Goal: Task Accomplishment & Management: Manage account settings

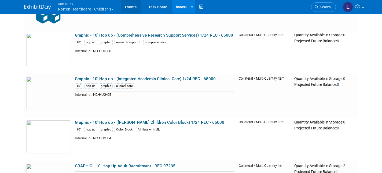
click at [135, 6] on link "Events" at bounding box center [131, 6] width 20 height 13
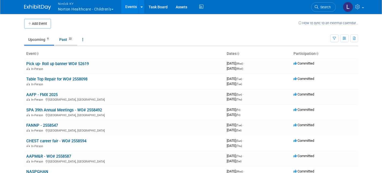
click at [65, 40] on link "Past 22" at bounding box center [66, 39] width 22 height 10
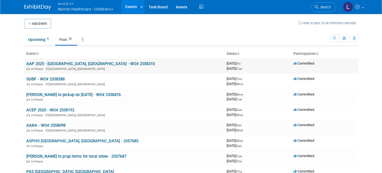
click at [61, 63] on link "AAP 2025 - [GEOGRAPHIC_DATA], [GEOGRAPHIC_DATA] - WO# 2558310" at bounding box center [90, 63] width 129 height 5
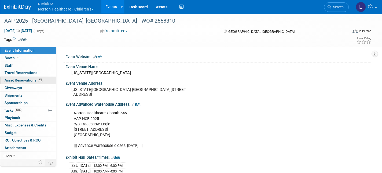
click at [30, 77] on link "13 Asset Reservations 13" at bounding box center [28, 79] width 56 height 7
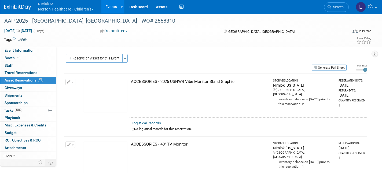
click at [152, 122] on link "Logistical Records" at bounding box center [146, 123] width 29 height 4
select select "9"
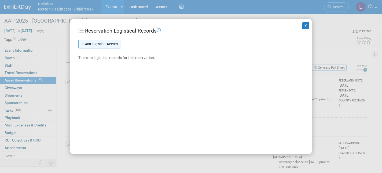
click at [107, 45] on link "Add Logistical Record" at bounding box center [99, 44] width 43 height 9
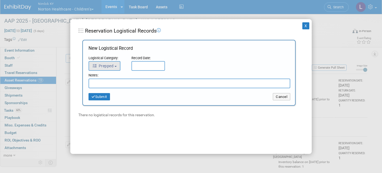
click at [116, 66] on b "button" at bounding box center [116, 66] width 2 height 1
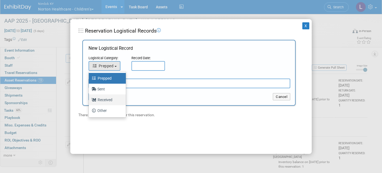
click at [108, 100] on label "Received" at bounding box center [105, 99] width 29 height 9
click at [90, 100] on input "Received" at bounding box center [87, 98] width 3 height 3
select select "3"
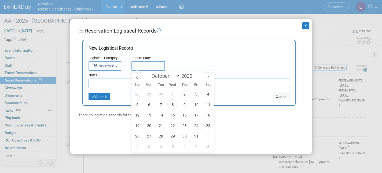
click at [146, 64] on input "text" at bounding box center [148, 66] width 34 height 10
click at [175, 103] on span "8" at bounding box center [172, 104] width 10 height 10
type input "Oct 8, 2025"
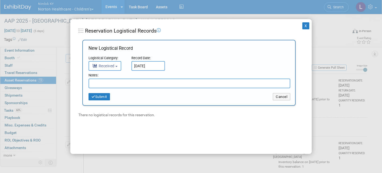
click at [108, 84] on input "text" at bounding box center [190, 83] width 202 height 10
type input "Bottom bent from poor packing"
click at [102, 94] on button "Submit" at bounding box center [99, 97] width 21 height 8
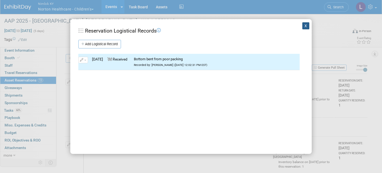
click at [307, 25] on button "X" at bounding box center [305, 25] width 7 height 7
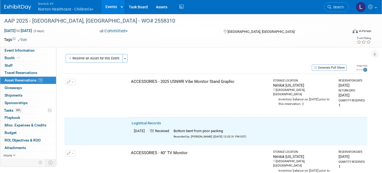
click at [72, 82] on span "button" at bounding box center [73, 82] width 2 height 1
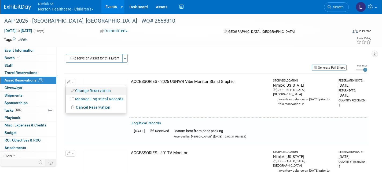
click at [85, 89] on button "Change Reservation" at bounding box center [90, 90] width 45 height 7
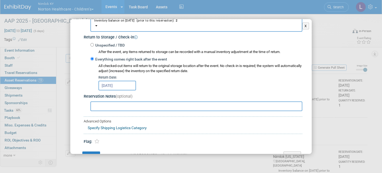
scroll to position [100, 0]
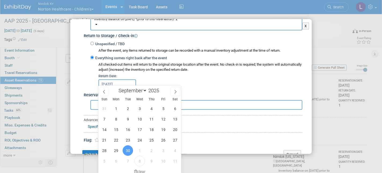
click at [130, 79] on input "Sep 30, 2025" at bounding box center [117, 84] width 38 height 10
click at [176, 90] on icon at bounding box center [176, 92] width 4 height 4
select select "9"
click at [141, 119] on span "8" at bounding box center [139, 118] width 10 height 10
type input "Oct 8, 2025"
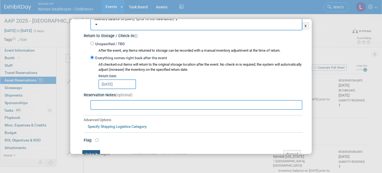
click at [96, 150] on button "Submit" at bounding box center [91, 154] width 18 height 9
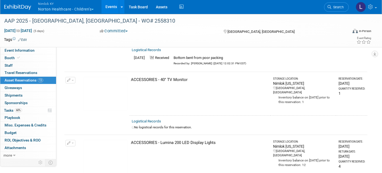
scroll to position [71, 0]
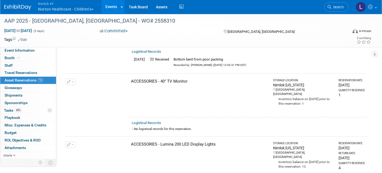
click at [151, 121] on link "Logistical Records" at bounding box center [146, 122] width 29 height 4
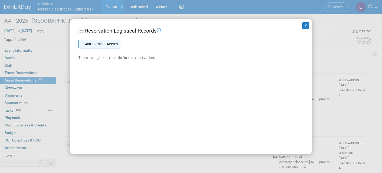
click at [112, 40] on link "Add Logistical Record" at bounding box center [99, 44] width 43 height 9
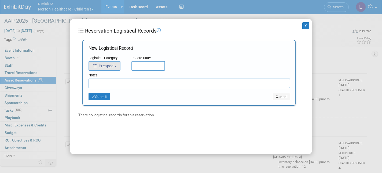
click at [118, 65] on button "Prepped" at bounding box center [105, 66] width 32 height 10
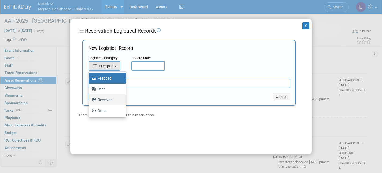
click at [109, 100] on label "Received" at bounding box center [105, 99] width 29 height 9
click at [90, 100] on input "Received" at bounding box center [87, 98] width 3 height 3
select select "3"
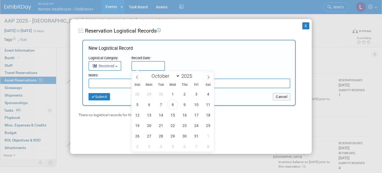
click at [144, 65] on input "text" at bounding box center [148, 66] width 34 height 10
click at [174, 105] on span "8" at bounding box center [172, 104] width 10 height 10
type input "Oct 8, 2025"
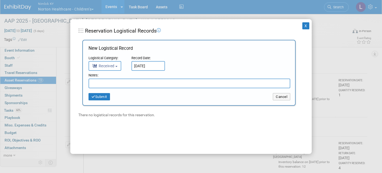
click at [132, 83] on input "text" at bounding box center [190, 83] width 202 height 10
drag, startPoint x: 140, startPoint y: 82, endPoint x: 68, endPoint y: 82, distance: 72.7
click at [68, 82] on div "X Reservation Logistical Records Add Logistical Record New Logistical Record Lo…" at bounding box center [191, 86] width 382 height 173
type input "Received in good condition"
click at [101, 95] on button "Submit" at bounding box center [99, 97] width 21 height 8
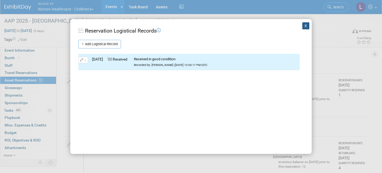
click at [307, 25] on button "X" at bounding box center [305, 25] width 7 height 7
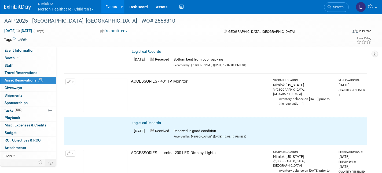
click at [71, 79] on button "button" at bounding box center [70, 81] width 10 height 6
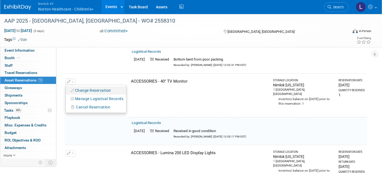
click at [90, 86] on li "Change Reservation" at bounding box center [96, 90] width 60 height 8
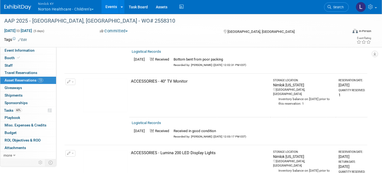
click at [74, 78] on button "button" at bounding box center [70, 81] width 10 height 6
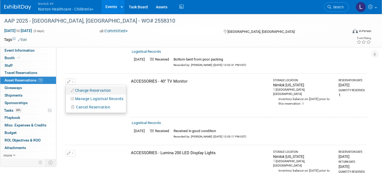
click at [79, 87] on button "Change Reservation" at bounding box center [90, 90] width 45 height 7
select select "9"
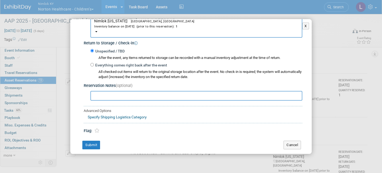
scroll to position [93, 0]
click at [93, 63] on input "Everything comes right back after the event" at bounding box center [91, 64] width 3 height 3
radio input "true"
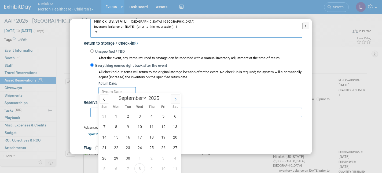
click at [174, 97] on icon at bounding box center [176, 99] width 4 height 4
select select "9"
click at [140, 125] on span "8" at bounding box center [139, 126] width 10 height 10
type input "Oct 8, 2025"
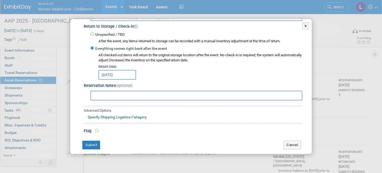
scroll to position [109, 0]
click at [92, 141] on button "Submit" at bounding box center [91, 145] width 18 height 9
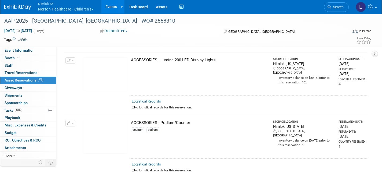
scroll to position [164, 0]
click at [151, 98] on link "Logistical Records" at bounding box center [146, 100] width 29 height 4
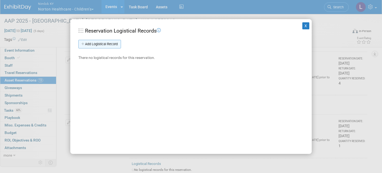
click at [117, 44] on link "Add Logistical Record" at bounding box center [99, 44] width 43 height 9
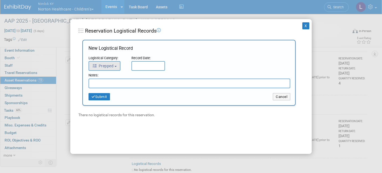
click at [113, 67] on span "Prepped" at bounding box center [102, 66] width 21 height 4
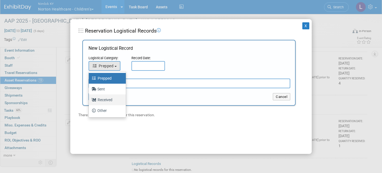
click at [107, 98] on label "Received" at bounding box center [105, 99] width 29 height 9
click at [90, 98] on input "Received" at bounding box center [87, 98] width 3 height 3
select select "3"
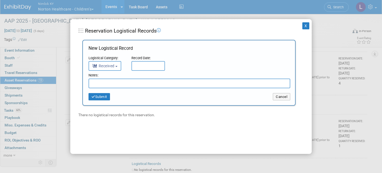
click at [146, 62] on input "text" at bounding box center [148, 66] width 34 height 10
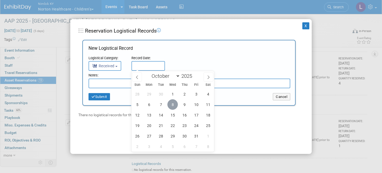
click at [172, 103] on span "8" at bounding box center [172, 104] width 10 height 10
type input "Oct 8, 2025"
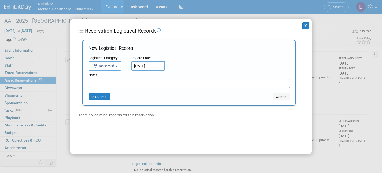
click at [121, 84] on input "text" at bounding box center [190, 83] width 202 height 10
paste input "Received in good condition"
type input "Received in good condition"
click at [104, 93] on button "Submit" at bounding box center [99, 97] width 21 height 8
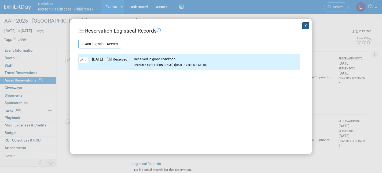
click at [304, 27] on button "X" at bounding box center [305, 25] width 7 height 7
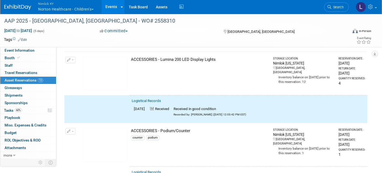
click at [73, 59] on span "button" at bounding box center [73, 59] width 2 height 1
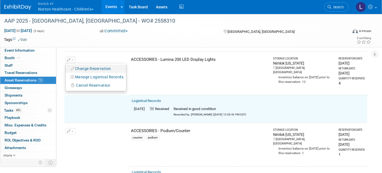
click at [83, 67] on button "Change Reservation" at bounding box center [90, 68] width 45 height 7
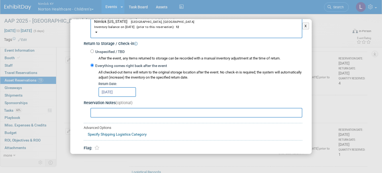
scroll to position [98, 0]
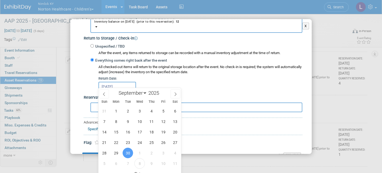
click at [127, 82] on input "Sep 30, 2025" at bounding box center [117, 87] width 38 height 10
click at [177, 93] on span at bounding box center [176, 93] width 10 height 9
select select "9"
click at [141, 120] on span "8" at bounding box center [139, 121] width 10 height 10
type input "Oct 8, 2025"
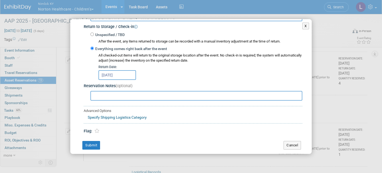
scroll to position [109, 0]
click at [96, 141] on button "Submit" at bounding box center [91, 145] width 18 height 9
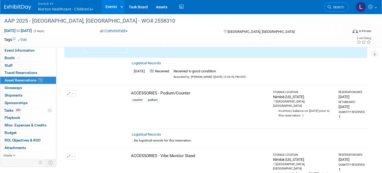
scroll to position [205, 0]
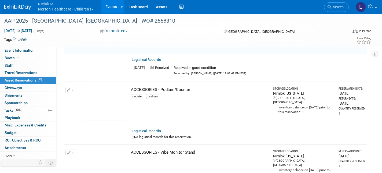
click at [152, 129] on link "Logistical Records" at bounding box center [146, 131] width 29 height 4
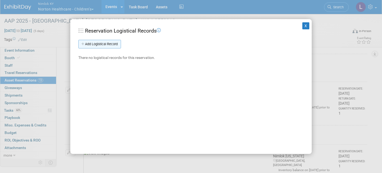
click at [115, 44] on link "Add Logistical Record" at bounding box center [99, 44] width 43 height 9
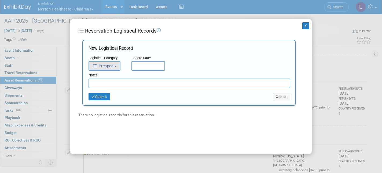
click at [116, 64] on button "Prepped" at bounding box center [105, 66] width 32 height 10
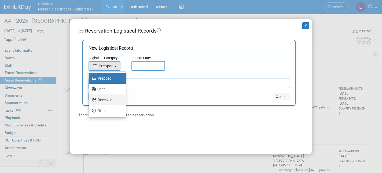
click at [111, 98] on label "Received" at bounding box center [105, 99] width 29 height 9
click at [90, 98] on input "Received" at bounding box center [87, 98] width 3 height 3
select select "3"
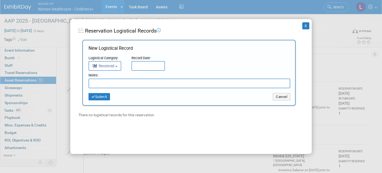
click at [142, 64] on input "text" at bounding box center [148, 66] width 34 height 10
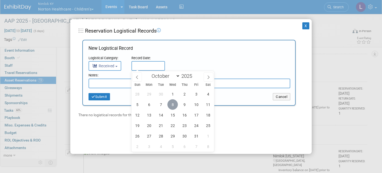
click at [173, 102] on span "8" at bounding box center [172, 104] width 10 height 10
type input "Oct 8, 2025"
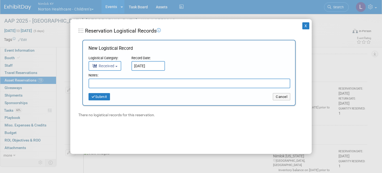
click at [127, 84] on input "text" at bounding box center [190, 83] width 202 height 10
paste input "Received in good condition"
type input "Received in good condition"
click at [103, 94] on button "Submit" at bounding box center [99, 97] width 21 height 8
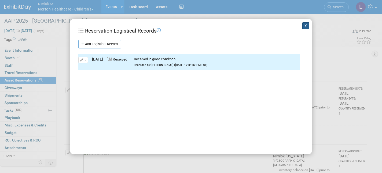
click at [308, 24] on button "X" at bounding box center [305, 25] width 7 height 7
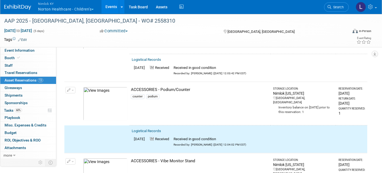
click at [73, 87] on button "button" at bounding box center [70, 90] width 10 height 6
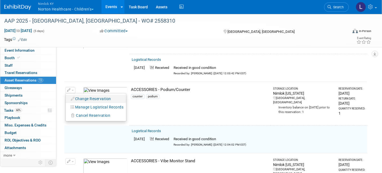
click at [88, 95] on button "Change Reservation" at bounding box center [90, 98] width 45 height 7
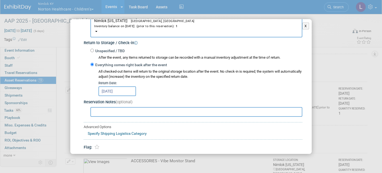
scroll to position [97, 0]
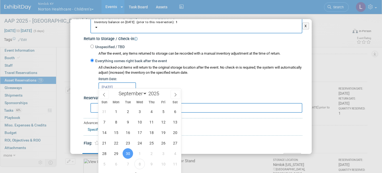
click at [128, 82] on input "Sep 30, 2025" at bounding box center [117, 87] width 38 height 10
click at [177, 93] on icon at bounding box center [176, 95] width 4 height 4
select select "9"
click at [141, 120] on span "8" at bounding box center [139, 121] width 10 height 10
type input "Oct 8, 2025"
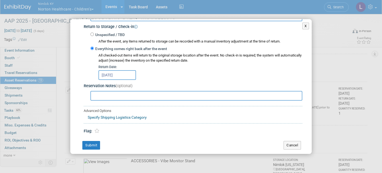
scroll to position [109, 0]
click at [96, 141] on button "Submit" at bounding box center [91, 145] width 18 height 9
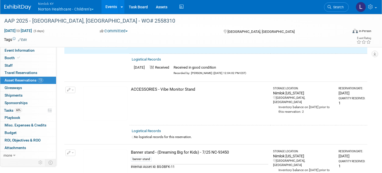
scroll to position [278, 0]
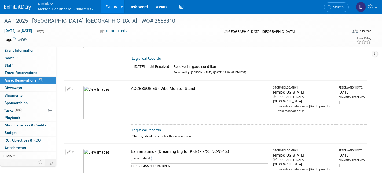
click at [155, 128] on link "Logistical Records" at bounding box center [146, 130] width 29 height 4
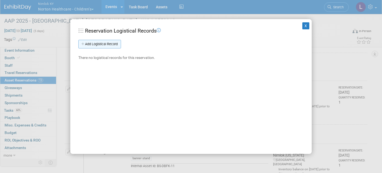
click at [111, 43] on link "Add Logistical Record" at bounding box center [99, 44] width 43 height 9
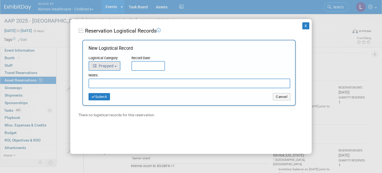
click at [115, 64] on button "Prepped" at bounding box center [105, 66] width 32 height 10
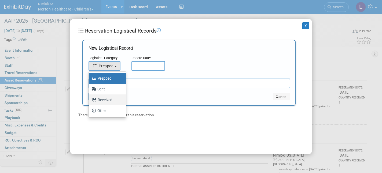
click at [111, 98] on label "Received" at bounding box center [105, 99] width 29 height 9
click at [90, 98] on input "Received" at bounding box center [87, 98] width 3 height 3
select select "3"
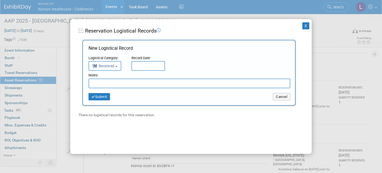
click at [146, 63] on input "text" at bounding box center [148, 66] width 34 height 10
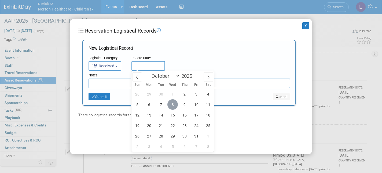
click at [173, 103] on span "8" at bounding box center [172, 104] width 10 height 10
type input "Oct 8, 2025"
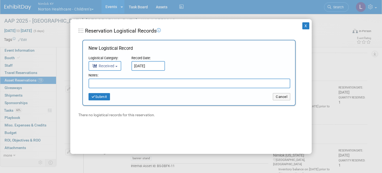
click at [127, 83] on input "text" at bounding box center [190, 83] width 202 height 10
paste input "Received in good condition"
type input "Received in good condition"
click at [104, 94] on button "Submit" at bounding box center [99, 97] width 21 height 8
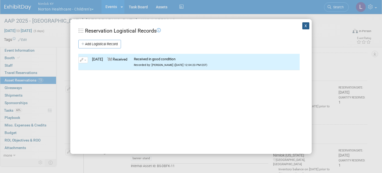
click at [306, 25] on button "X" at bounding box center [305, 25] width 7 height 7
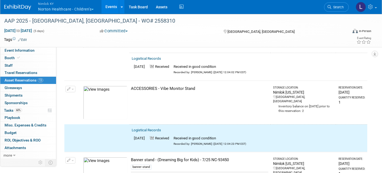
click at [73, 89] on span "button" at bounding box center [73, 89] width 2 height 1
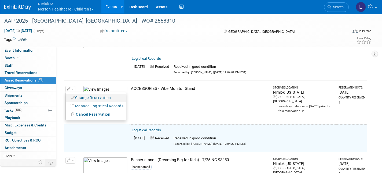
click at [92, 94] on button "Change Reservation" at bounding box center [90, 97] width 45 height 7
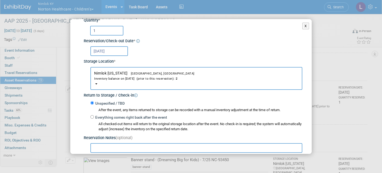
scroll to position [84, 0]
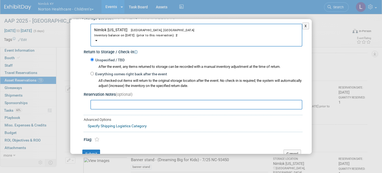
click at [93, 72] on input "Everything comes right back after the event" at bounding box center [91, 73] width 3 height 3
radio input "true"
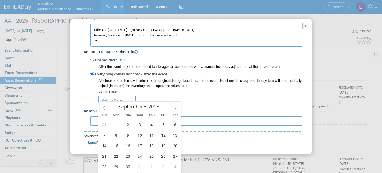
click at [176, 107] on icon at bounding box center [176, 108] width 4 height 4
select select "9"
click at [140, 132] on span "8" at bounding box center [139, 135] width 10 height 10
type input "Oct 8, 2025"
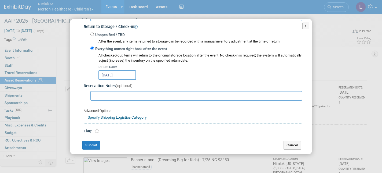
scroll to position [109, 0]
click at [96, 141] on button "Submit" at bounding box center [91, 145] width 18 height 9
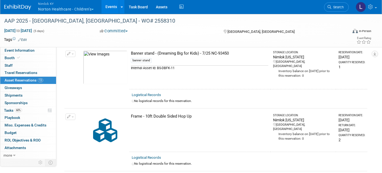
scroll to position [386, 0]
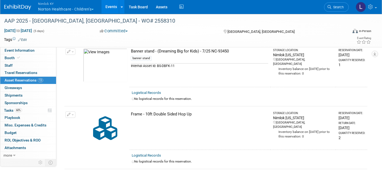
click at [153, 90] on link "Logistical Records" at bounding box center [146, 92] width 29 height 4
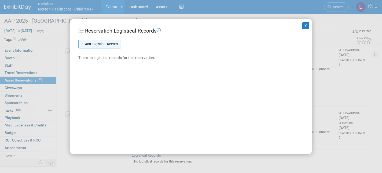
click at [115, 42] on link "Add Logistical Record" at bounding box center [99, 44] width 43 height 9
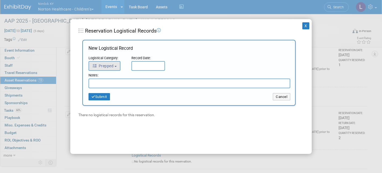
click at [115, 64] on button "Prepped" at bounding box center [105, 66] width 32 height 10
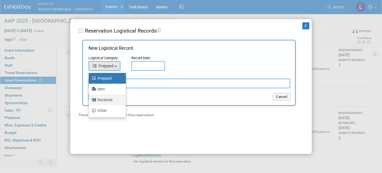
click at [110, 97] on label "Received" at bounding box center [105, 99] width 29 height 9
click at [90, 97] on input "Received" at bounding box center [87, 98] width 3 height 3
select select "3"
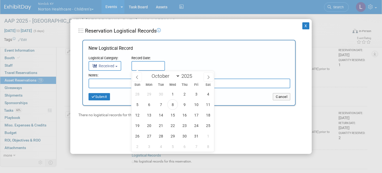
click at [150, 61] on input "text" at bounding box center [148, 66] width 34 height 10
click at [174, 102] on span "8" at bounding box center [172, 104] width 10 height 10
type input "Oct 8, 2025"
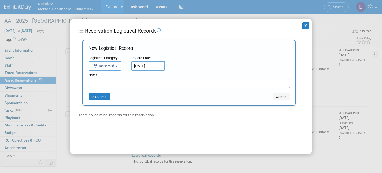
click at [125, 84] on input "text" at bounding box center [190, 83] width 202 height 10
paste input "Received in good condition"
type input "Received in good condition"
click at [100, 95] on button "Submit" at bounding box center [99, 97] width 21 height 8
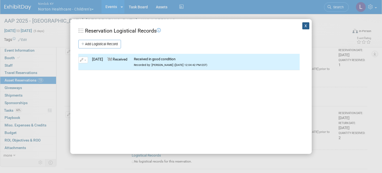
click at [306, 25] on button "X" at bounding box center [305, 25] width 7 height 7
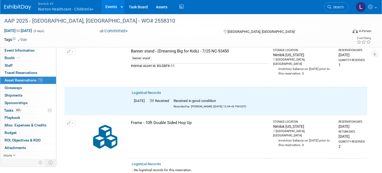
click at [73, 49] on button "button" at bounding box center [70, 51] width 10 height 6
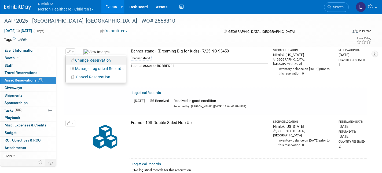
click at [93, 57] on button "Change Reservation" at bounding box center [90, 60] width 45 height 7
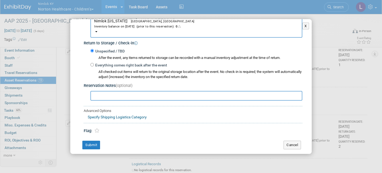
scroll to position [93, 0]
click at [92, 63] on input "Everything comes right back after the event" at bounding box center [91, 64] width 3 height 3
radio input "true"
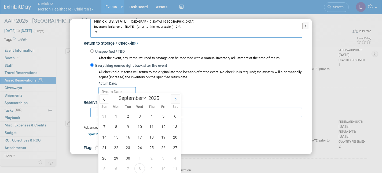
click at [175, 99] on icon at bounding box center [176, 99] width 4 height 4
select select "9"
click at [140, 126] on span "8" at bounding box center [139, 126] width 10 height 10
type input "Oct 8, 2025"
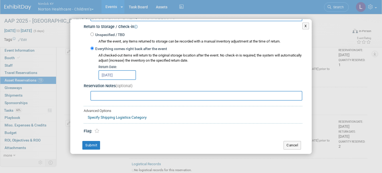
scroll to position [109, 0]
click at [94, 141] on button "Submit" at bounding box center [91, 145] width 18 height 9
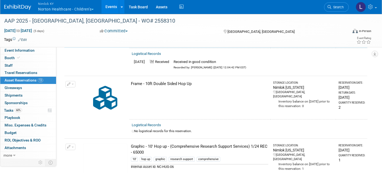
scroll to position [425, 0]
click at [156, 122] on link "Logistical Records" at bounding box center [146, 124] width 29 height 4
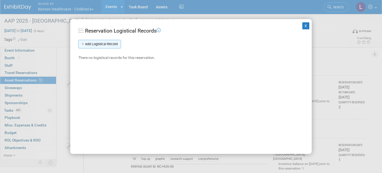
click at [105, 43] on link "Add Logistical Record" at bounding box center [99, 44] width 43 height 9
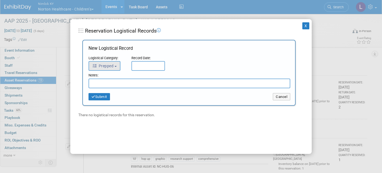
click at [116, 66] on b "button" at bounding box center [116, 66] width 2 height 1
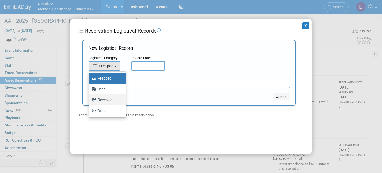
click at [109, 99] on label "Received" at bounding box center [105, 99] width 29 height 9
click at [90, 99] on input "Received" at bounding box center [87, 98] width 3 height 3
select select "3"
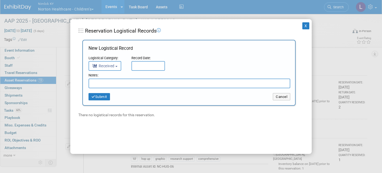
click at [150, 64] on input "text" at bounding box center [148, 66] width 34 height 10
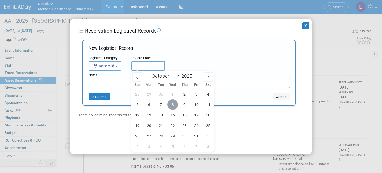
click at [173, 103] on span "8" at bounding box center [172, 104] width 10 height 10
type input "Oct 8, 2025"
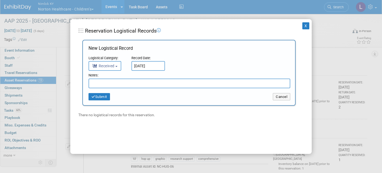
click at [122, 82] on input "text" at bounding box center [190, 83] width 202 height 10
paste input "Received in good condition"
type input "Received in good condition"
click at [102, 93] on button "Submit" at bounding box center [99, 97] width 21 height 8
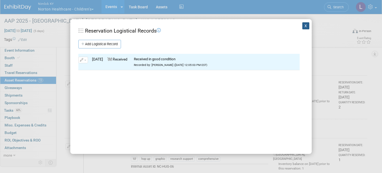
click at [306, 25] on button "X" at bounding box center [305, 25] width 7 height 7
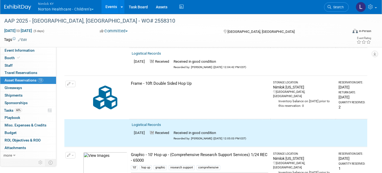
click at [72, 80] on button "button" at bounding box center [70, 83] width 10 height 6
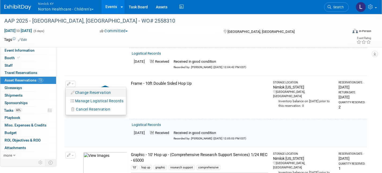
click at [95, 89] on button "Change Reservation" at bounding box center [90, 92] width 45 height 7
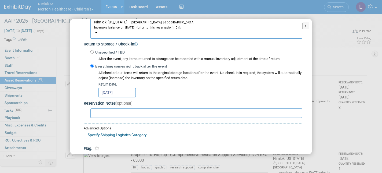
scroll to position [101, 0]
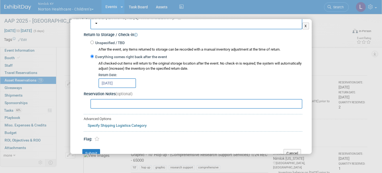
click at [128, 78] on input "Sep 30, 2025" at bounding box center [117, 83] width 38 height 10
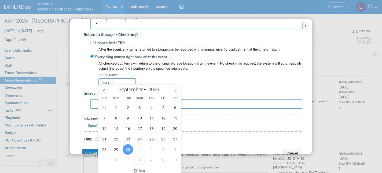
click at [174, 89] on icon at bounding box center [176, 91] width 4 height 4
select select "9"
click at [140, 117] on span "8" at bounding box center [139, 117] width 10 height 10
type input "Oct 8, 2025"
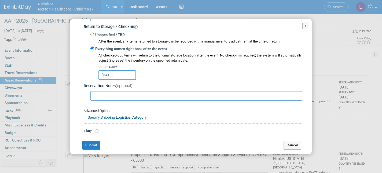
scroll to position [109, 0]
click at [96, 141] on button "Submit" at bounding box center [91, 145] width 18 height 9
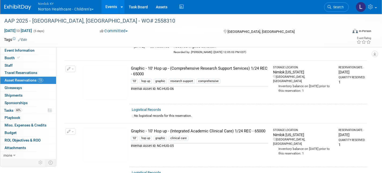
scroll to position [512, 0]
click at [155, 107] on link "Logistical Records" at bounding box center [146, 109] width 29 height 4
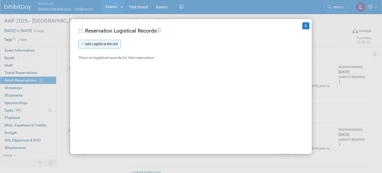
click at [116, 42] on link "Add Logistical Record" at bounding box center [99, 44] width 43 height 9
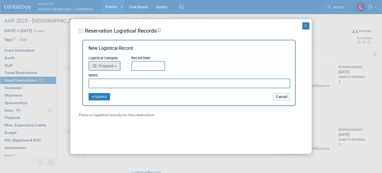
click at [117, 63] on button "Prepped" at bounding box center [105, 66] width 32 height 10
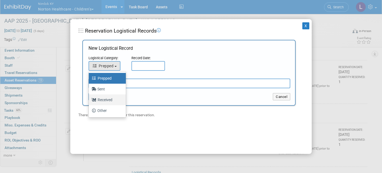
click at [107, 98] on label "Received" at bounding box center [105, 99] width 29 height 9
click at [90, 98] on input "Received" at bounding box center [87, 98] width 3 height 3
select select "3"
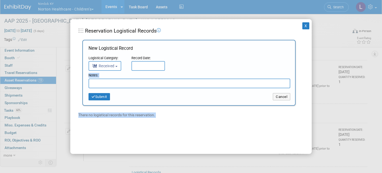
click at [141, 65] on input "text" at bounding box center [148, 66] width 34 height 10
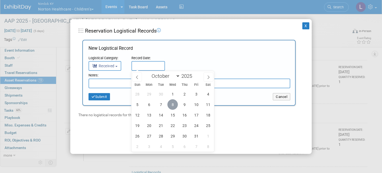
click at [171, 104] on span "8" at bounding box center [172, 104] width 10 height 10
type input "Oct 8, 2025"
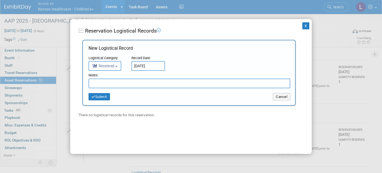
click at [119, 82] on input "text" at bounding box center [190, 83] width 202 height 10
type input "Front facing right top corner has velcro coming off"
click at [103, 97] on button "Submit" at bounding box center [99, 97] width 21 height 8
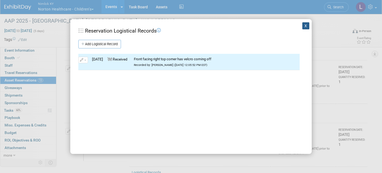
click at [306, 24] on button "X" at bounding box center [305, 25] width 7 height 7
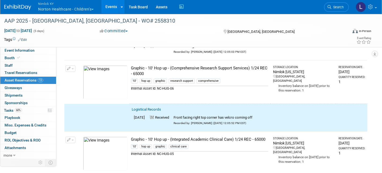
click at [72, 65] on button "button" at bounding box center [70, 68] width 10 height 6
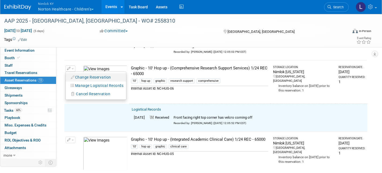
click at [82, 74] on button "Change Reservation" at bounding box center [90, 77] width 45 height 7
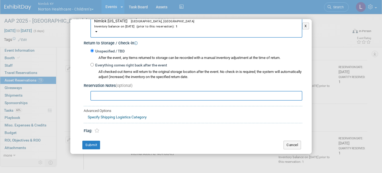
scroll to position [93, 0]
click at [92, 63] on input "Everything comes right back after the event" at bounding box center [91, 64] width 3 height 3
radio input "true"
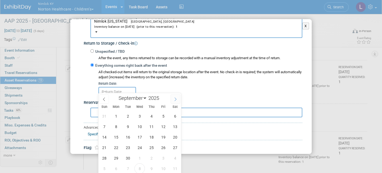
click at [175, 97] on icon at bounding box center [176, 99] width 4 height 4
select select "9"
click at [141, 124] on span "8" at bounding box center [139, 126] width 10 height 10
type input "Oct 8, 2025"
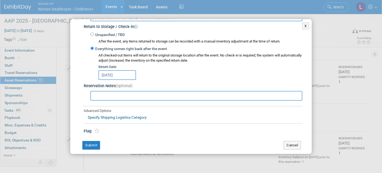
scroll to position [109, 0]
click at [96, 141] on button "Submit" at bounding box center [91, 145] width 18 height 9
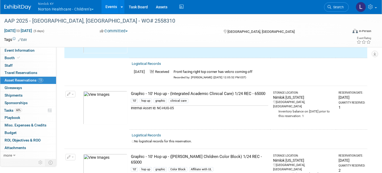
scroll to position [559, 0]
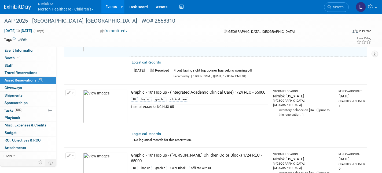
click at [155, 131] on link "Logistical Records" at bounding box center [146, 133] width 29 height 4
select select "9"
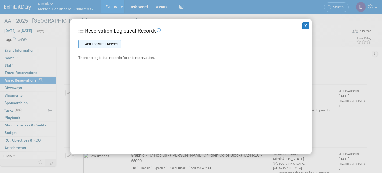
click at [112, 42] on link "Add Logistical Record" at bounding box center [99, 44] width 43 height 9
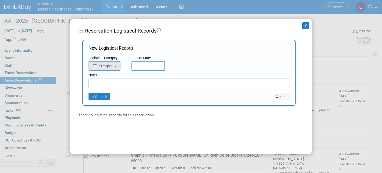
click at [117, 66] on b "button" at bounding box center [116, 66] width 2 height 1
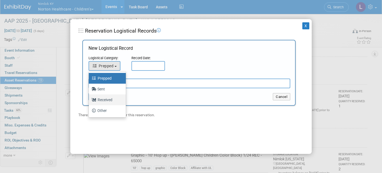
click at [111, 98] on label "Received" at bounding box center [105, 99] width 29 height 9
click at [90, 98] on input "Received" at bounding box center [87, 98] width 3 height 3
select select "3"
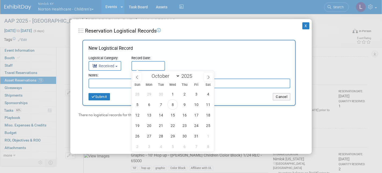
click at [152, 62] on input "text" at bounding box center [148, 66] width 34 height 10
click at [171, 105] on span "8" at bounding box center [172, 104] width 10 height 10
type input "Oct 8, 2025"
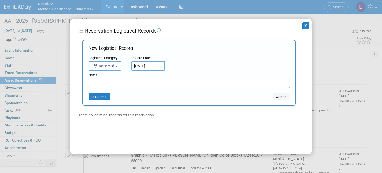
click at [124, 83] on input "text" at bounding box center [190, 83] width 202 height 10
paste input "Received in good condition"
type input "Received in good condition"
click at [104, 94] on button "Submit" at bounding box center [99, 97] width 21 height 8
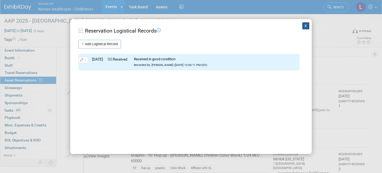
click at [306, 26] on button "X" at bounding box center [305, 25] width 7 height 7
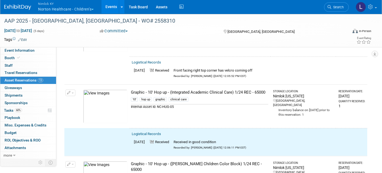
click at [74, 89] on button "button" at bounding box center [70, 92] width 10 height 6
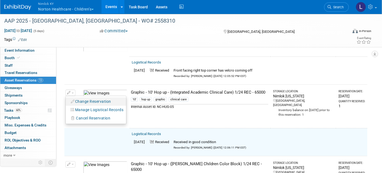
click at [84, 98] on button "Change Reservation" at bounding box center [90, 101] width 45 height 7
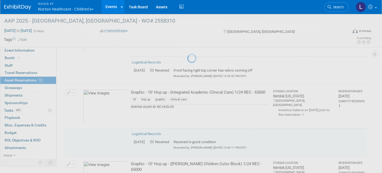
select select "9"
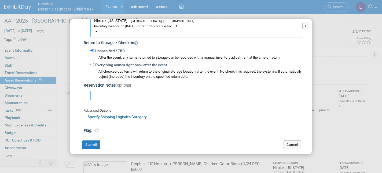
scroll to position [93, 0]
click at [92, 63] on input "Everything comes right back after the event" at bounding box center [91, 64] width 3 height 3
radio input "true"
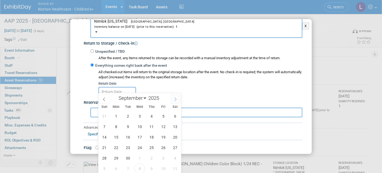
click at [174, 98] on icon at bounding box center [176, 99] width 4 height 4
select select "9"
click at [141, 124] on span "8" at bounding box center [139, 126] width 10 height 10
type input "Oct 8, 2025"
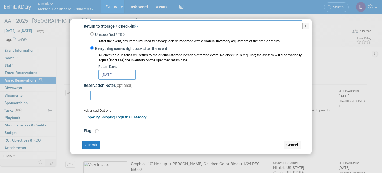
scroll to position [109, 0]
click at [94, 141] on button "Submit" at bounding box center [91, 145] width 18 height 9
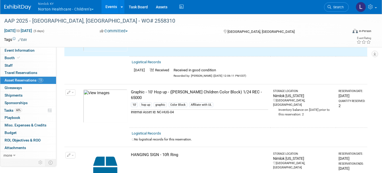
scroll to position [631, 0]
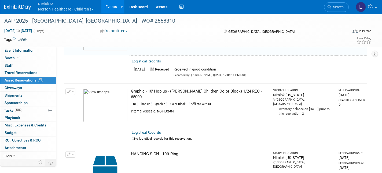
click at [151, 130] on link "Logistical Records" at bounding box center [146, 132] width 29 height 4
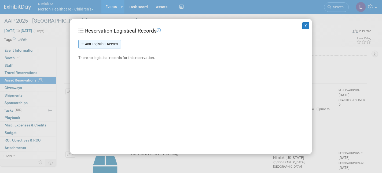
click at [108, 41] on link "Add Logistical Record" at bounding box center [99, 44] width 43 height 9
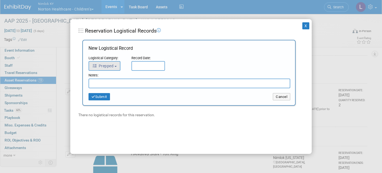
click at [119, 63] on button "Prepped" at bounding box center [105, 66] width 32 height 10
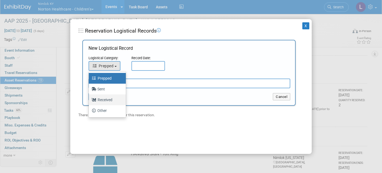
click at [109, 98] on label "Received" at bounding box center [105, 99] width 29 height 9
click at [90, 98] on input "Received" at bounding box center [87, 98] width 3 height 3
select select "3"
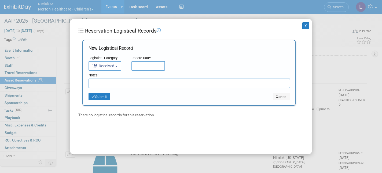
click at [152, 64] on input "text" at bounding box center [148, 66] width 34 height 10
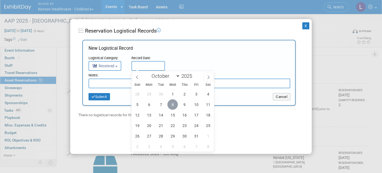
click at [173, 102] on span "8" at bounding box center [172, 104] width 10 height 10
type input "Oct 8, 2025"
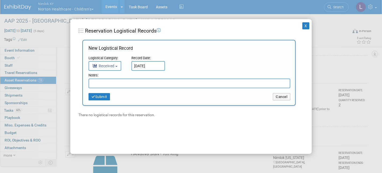
click at [111, 85] on input "text" at bounding box center [190, 83] width 202 height 10
paste input "Received in good condition"
type input "Received in good condition"
click at [103, 94] on button "Submit" at bounding box center [99, 97] width 21 height 8
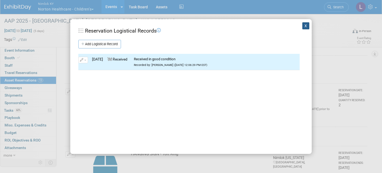
click at [305, 26] on button "X" at bounding box center [305, 25] width 7 height 7
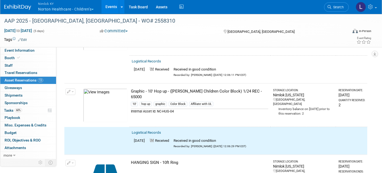
click at [74, 88] on button "button" at bounding box center [70, 91] width 10 height 6
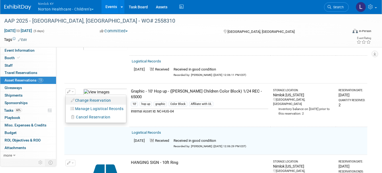
click at [86, 97] on button "Change Reservation" at bounding box center [90, 100] width 45 height 7
select select "9"
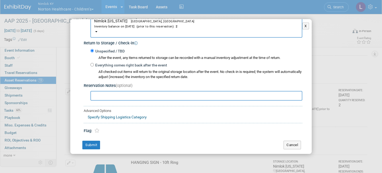
scroll to position [93, 0]
click at [92, 63] on input "Everything comes right back after the event" at bounding box center [91, 64] width 3 height 3
radio input "true"
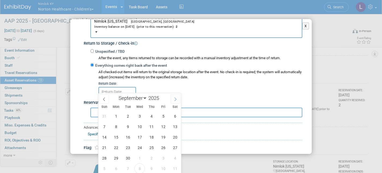
click at [176, 98] on icon at bounding box center [176, 99] width 4 height 4
select select "9"
click at [142, 125] on span "8" at bounding box center [139, 126] width 10 height 10
type input "Oct 8, 2025"
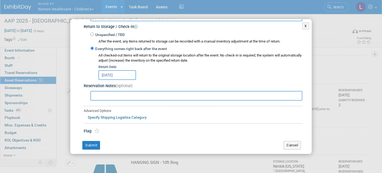
scroll to position [109, 0]
click at [94, 141] on button "Submit" at bounding box center [91, 145] width 18 height 9
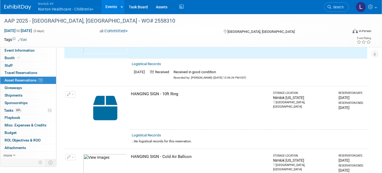
scroll to position [700, 0]
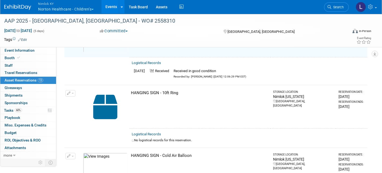
click at [151, 132] on link "Logistical Records" at bounding box center [146, 134] width 29 height 4
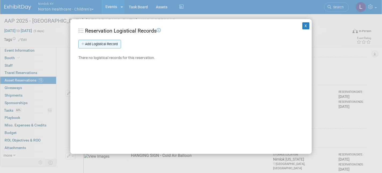
click at [110, 42] on link "Add Logistical Record" at bounding box center [99, 44] width 43 height 9
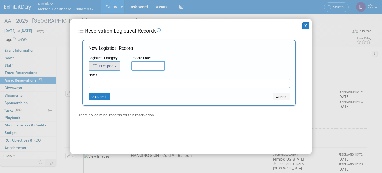
click at [118, 62] on button "Prepped" at bounding box center [105, 66] width 32 height 10
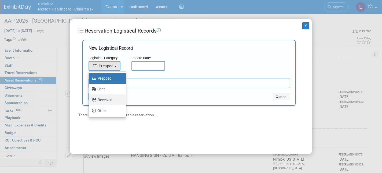
click at [110, 98] on label "Received" at bounding box center [105, 99] width 29 height 9
click at [90, 98] on input "Received" at bounding box center [87, 98] width 3 height 3
select select "3"
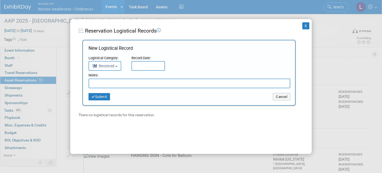
click at [148, 65] on input "text" at bounding box center [148, 66] width 34 height 10
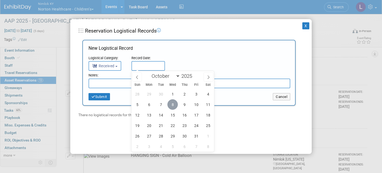
click at [171, 103] on span "8" at bounding box center [172, 104] width 10 height 10
type input "Oct 8, 2025"
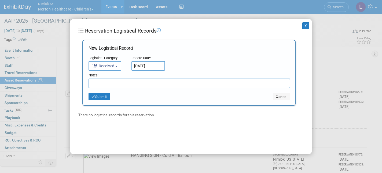
click at [123, 85] on input "text" at bounding box center [190, 83] width 202 height 10
paste input "Received in good condition"
type input "Received in good condition"
click at [103, 94] on button "Submit" at bounding box center [99, 97] width 21 height 8
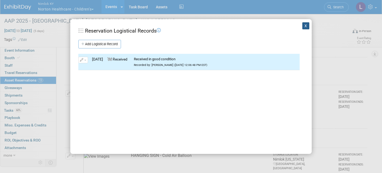
click at [304, 25] on button "X" at bounding box center [305, 25] width 7 height 7
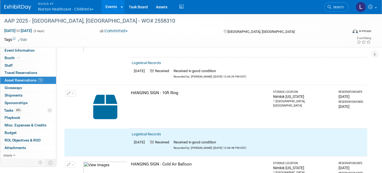
click at [72, 90] on button "button" at bounding box center [70, 93] width 10 height 6
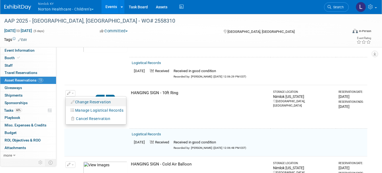
click at [86, 98] on button "Change Reservation" at bounding box center [90, 101] width 45 height 7
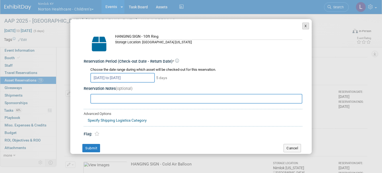
click at [306, 26] on button "X" at bounding box center [305, 26] width 7 height 7
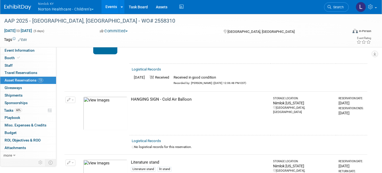
scroll to position [770, 0]
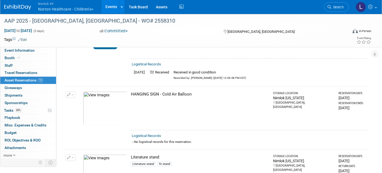
click at [152, 133] on link "Logistical Records" at bounding box center [146, 135] width 29 height 4
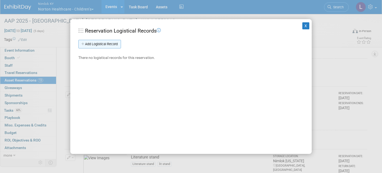
click at [112, 42] on link "Add Logistical Record" at bounding box center [99, 44] width 43 height 9
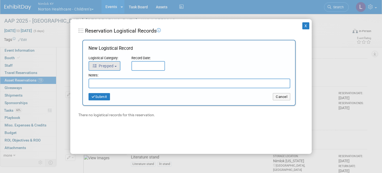
click at [116, 66] on b "button" at bounding box center [116, 66] width 2 height 1
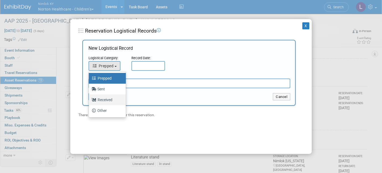
click at [107, 99] on label "Received" at bounding box center [105, 99] width 29 height 9
click at [90, 99] on input "Received" at bounding box center [87, 98] width 3 height 3
select select "3"
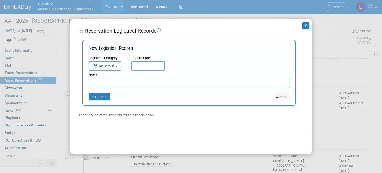
click at [146, 61] on input "text" at bounding box center [148, 66] width 34 height 10
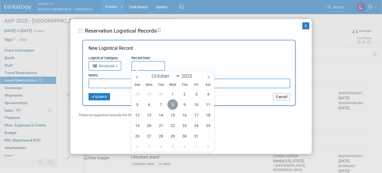
click at [173, 102] on span "8" at bounding box center [172, 104] width 10 height 10
type input "Oct 8, 2025"
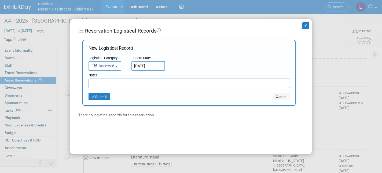
click at [115, 83] on input "text" at bounding box center [190, 83] width 202 height 10
paste input "Received in good condition"
type input "Received in good condition"
click at [104, 94] on button "Submit" at bounding box center [99, 97] width 21 height 8
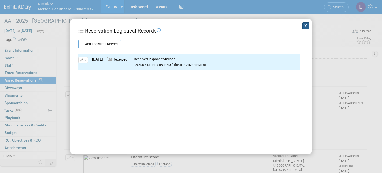
click at [307, 22] on button "X" at bounding box center [305, 25] width 7 height 7
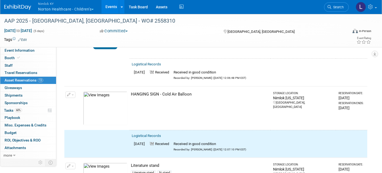
click at [73, 91] on button "button" at bounding box center [70, 94] width 10 height 6
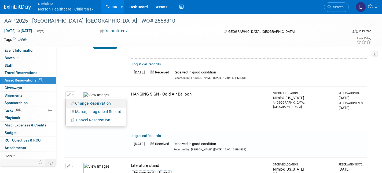
click at [93, 100] on button "Change Reservation" at bounding box center [90, 103] width 45 height 7
select select "8"
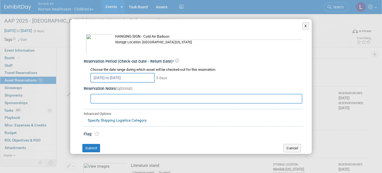
click at [149, 76] on input "Sep 26, 2025 to Sep 30, 2025" at bounding box center [122, 78] width 64 height 10
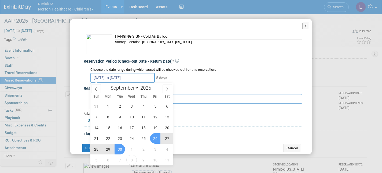
click at [156, 136] on span "26" at bounding box center [155, 138] width 10 height 10
type input "Sep 26, 2025"
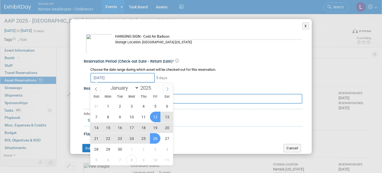
click at [167, 87] on icon at bounding box center [168, 88] width 2 height 3
select select "9"
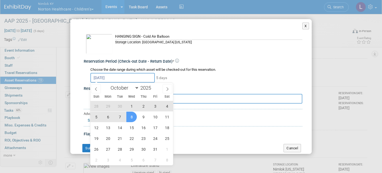
click at [131, 115] on span "8" at bounding box center [131, 116] width 10 height 10
type input "Sep 26, 2025 to Oct 8, 2025"
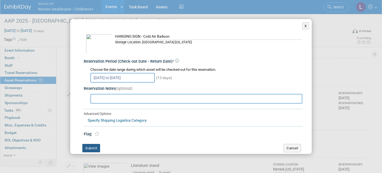
click at [97, 144] on button "Submit" at bounding box center [91, 148] width 18 height 9
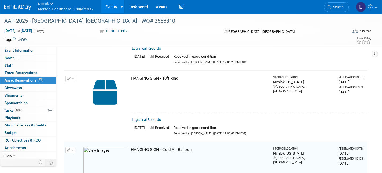
scroll to position [712, 0]
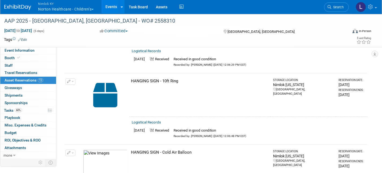
click at [72, 78] on button "button" at bounding box center [70, 81] width 10 height 6
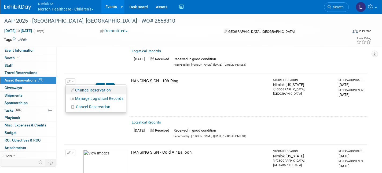
click at [87, 86] on button "Change Reservation" at bounding box center [90, 89] width 45 height 7
select select "8"
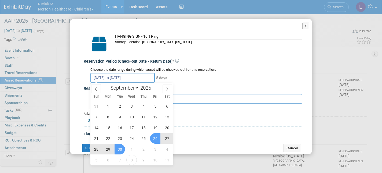
click at [145, 77] on input "Sep 26, 2025 to Sep 30, 2025" at bounding box center [122, 78] width 64 height 10
click at [154, 137] on span "26" at bounding box center [155, 138] width 10 height 10
type input "Sep 26, 2025"
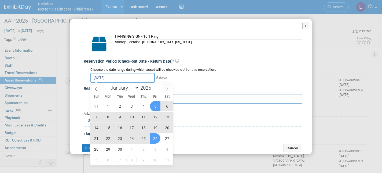
click at [168, 87] on icon at bounding box center [168, 89] width 4 height 4
select select "9"
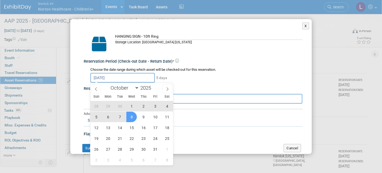
click at [132, 114] on span "8" at bounding box center [131, 116] width 10 height 10
type input "Sep 26, 2025 to Oct 8, 2025"
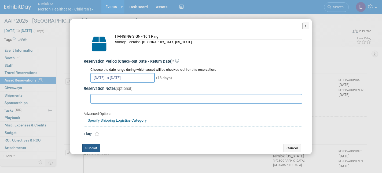
click at [95, 146] on button "Submit" at bounding box center [91, 148] width 18 height 9
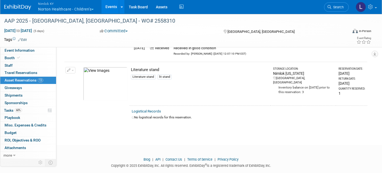
scroll to position [865, 0]
click at [153, 109] on link "Logistical Records" at bounding box center [146, 111] width 29 height 4
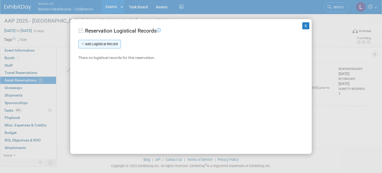
click at [115, 44] on link "Add Logistical Record" at bounding box center [99, 44] width 43 height 9
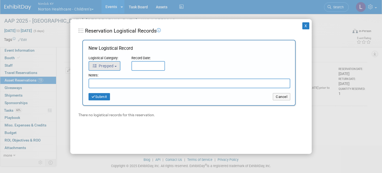
click at [117, 64] on button "Prepped" at bounding box center [105, 66] width 32 height 10
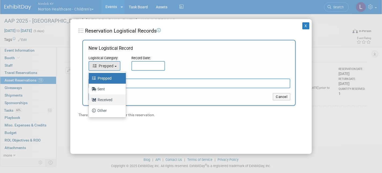
click at [109, 98] on label "Received" at bounding box center [105, 99] width 29 height 9
click at [90, 98] on input "Received" at bounding box center [87, 98] width 3 height 3
select select "3"
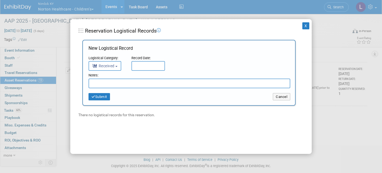
click at [145, 63] on input "text" at bounding box center [148, 66] width 34 height 10
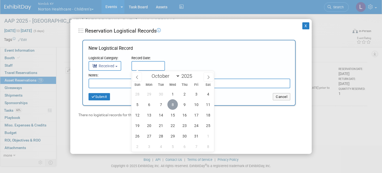
click at [173, 104] on span "8" at bounding box center [172, 104] width 10 height 10
type input "Oct 8, 2025"
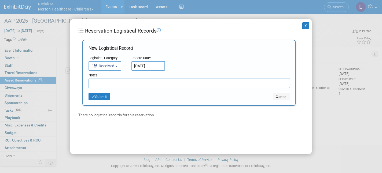
click at [125, 82] on input "text" at bounding box center [190, 83] width 202 height 10
paste input "Received in good condition"
type input "Received in good condition"
click at [105, 94] on button "Submit" at bounding box center [99, 97] width 21 height 8
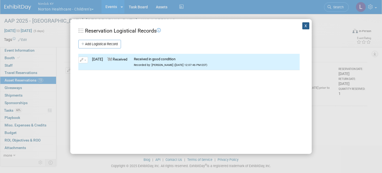
click at [306, 25] on button "X" at bounding box center [305, 25] width 7 height 7
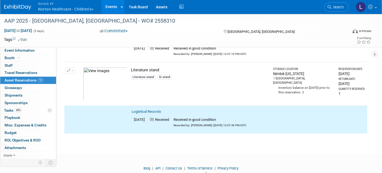
click at [72, 70] on span "button" at bounding box center [73, 70] width 2 height 1
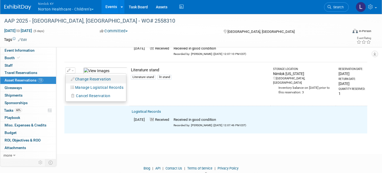
click at [82, 75] on button "Change Reservation" at bounding box center [90, 78] width 45 height 7
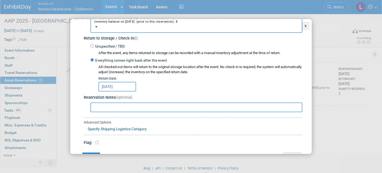
scroll to position [99, 0]
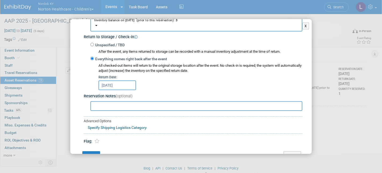
click at [129, 82] on input "Sep 30, 2025" at bounding box center [117, 85] width 38 height 10
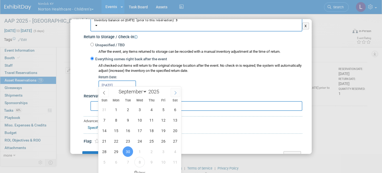
click at [175, 90] on span at bounding box center [176, 92] width 10 height 9
select select "9"
click at [140, 120] on span "8" at bounding box center [139, 120] width 10 height 10
type input "Oct 8, 2025"
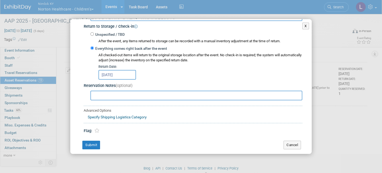
scroll to position [109, 0]
click at [97, 141] on button "Submit" at bounding box center [91, 145] width 18 height 9
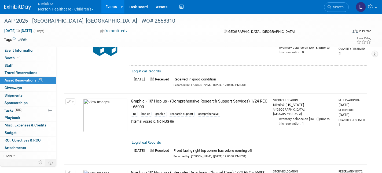
scroll to position [478, 0]
